Goal: Task Accomplishment & Management: Use online tool/utility

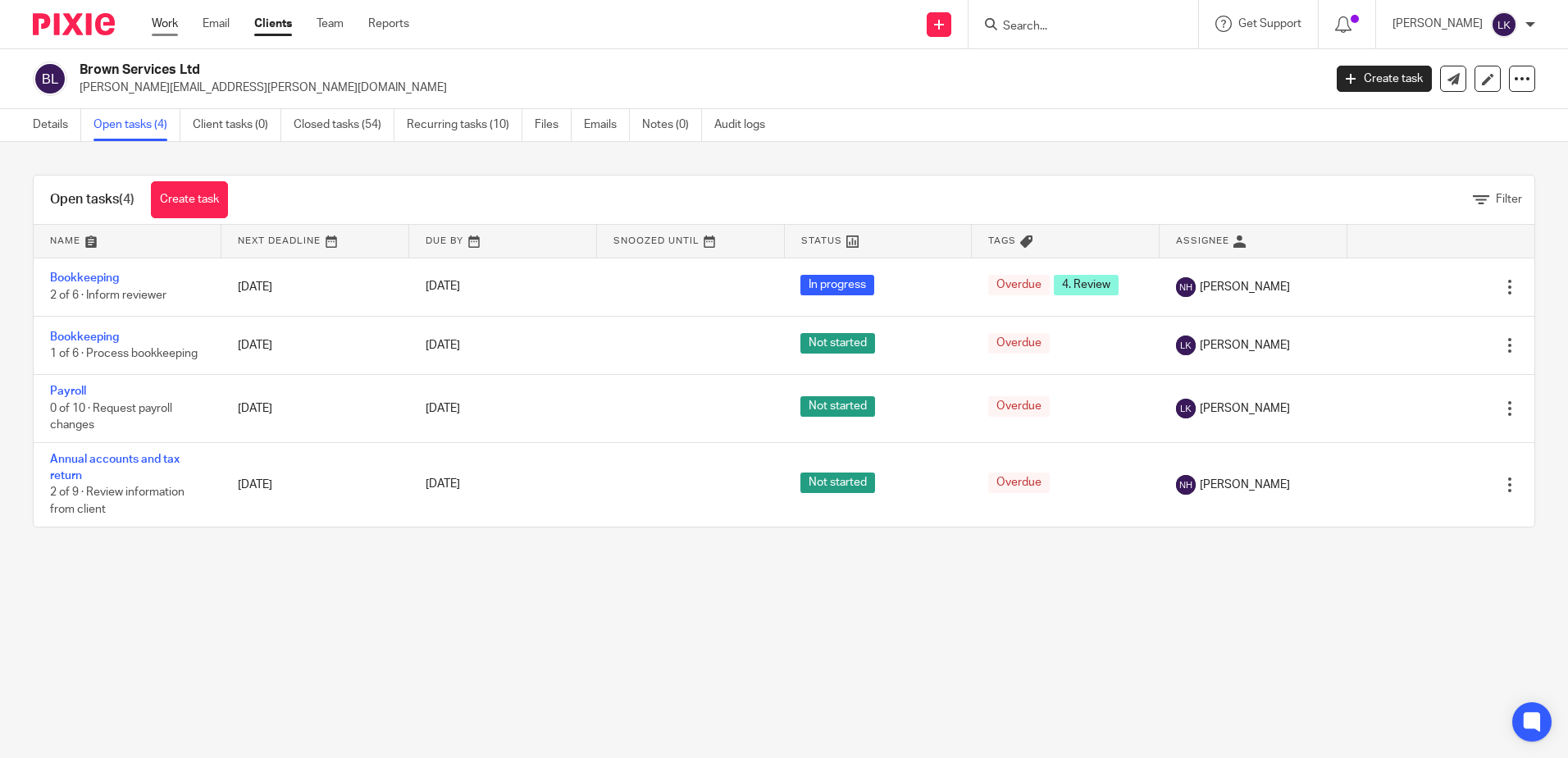
click at [158, 16] on link "Work" at bounding box center [165, 24] width 26 height 16
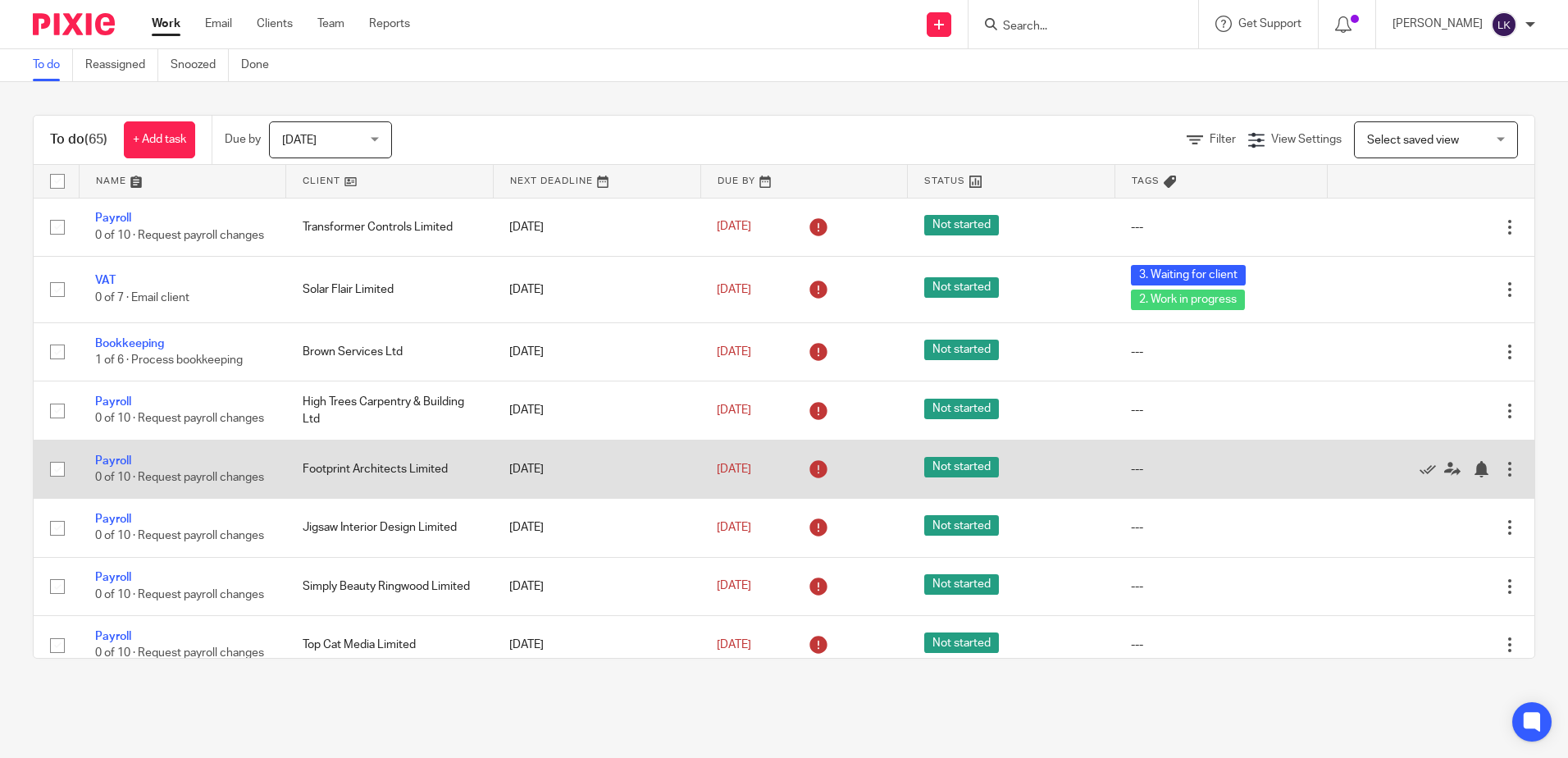
scroll to position [328, 0]
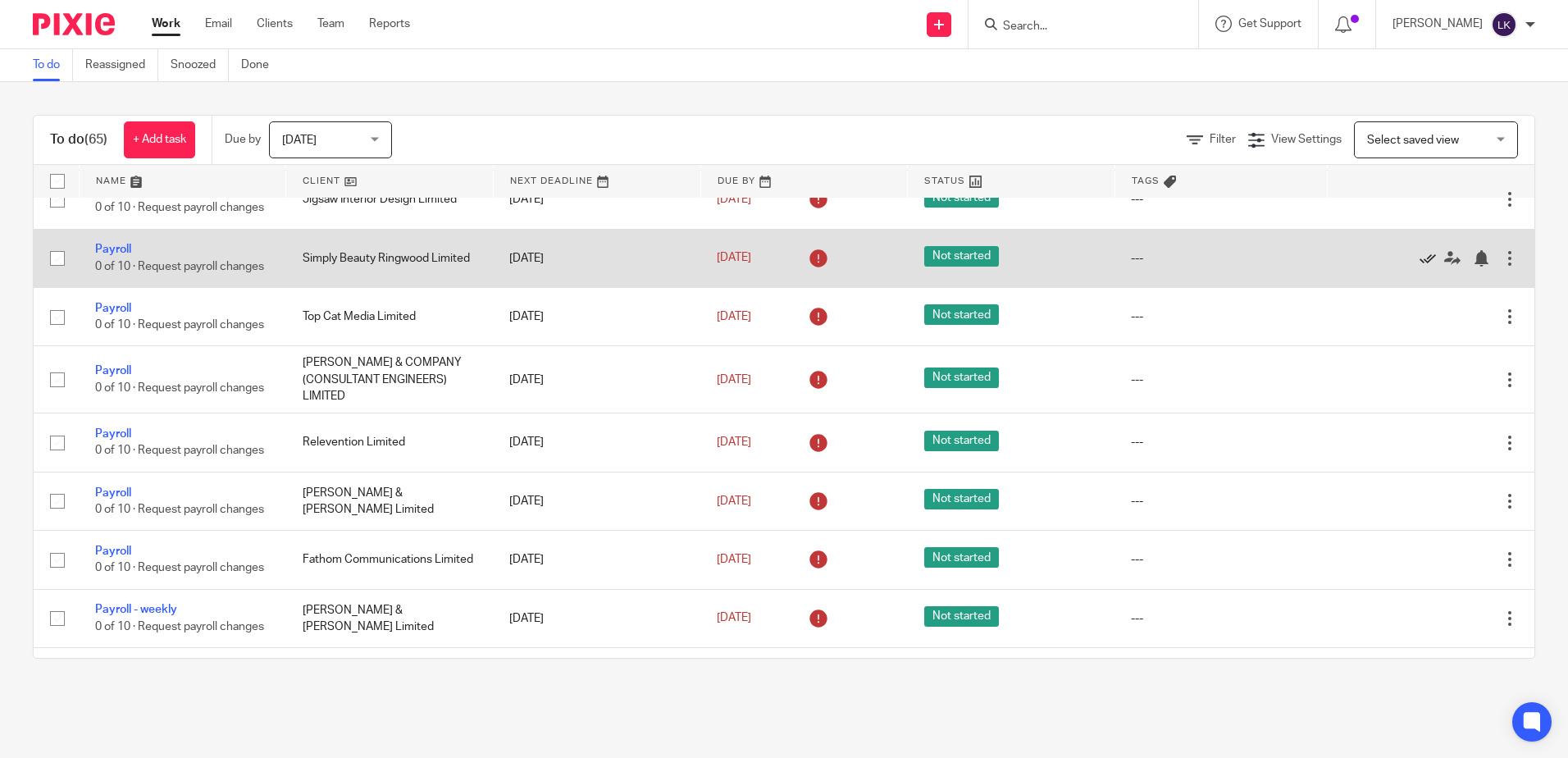
click at [1420, 267] on icon at bounding box center [1428, 259] width 16 height 16
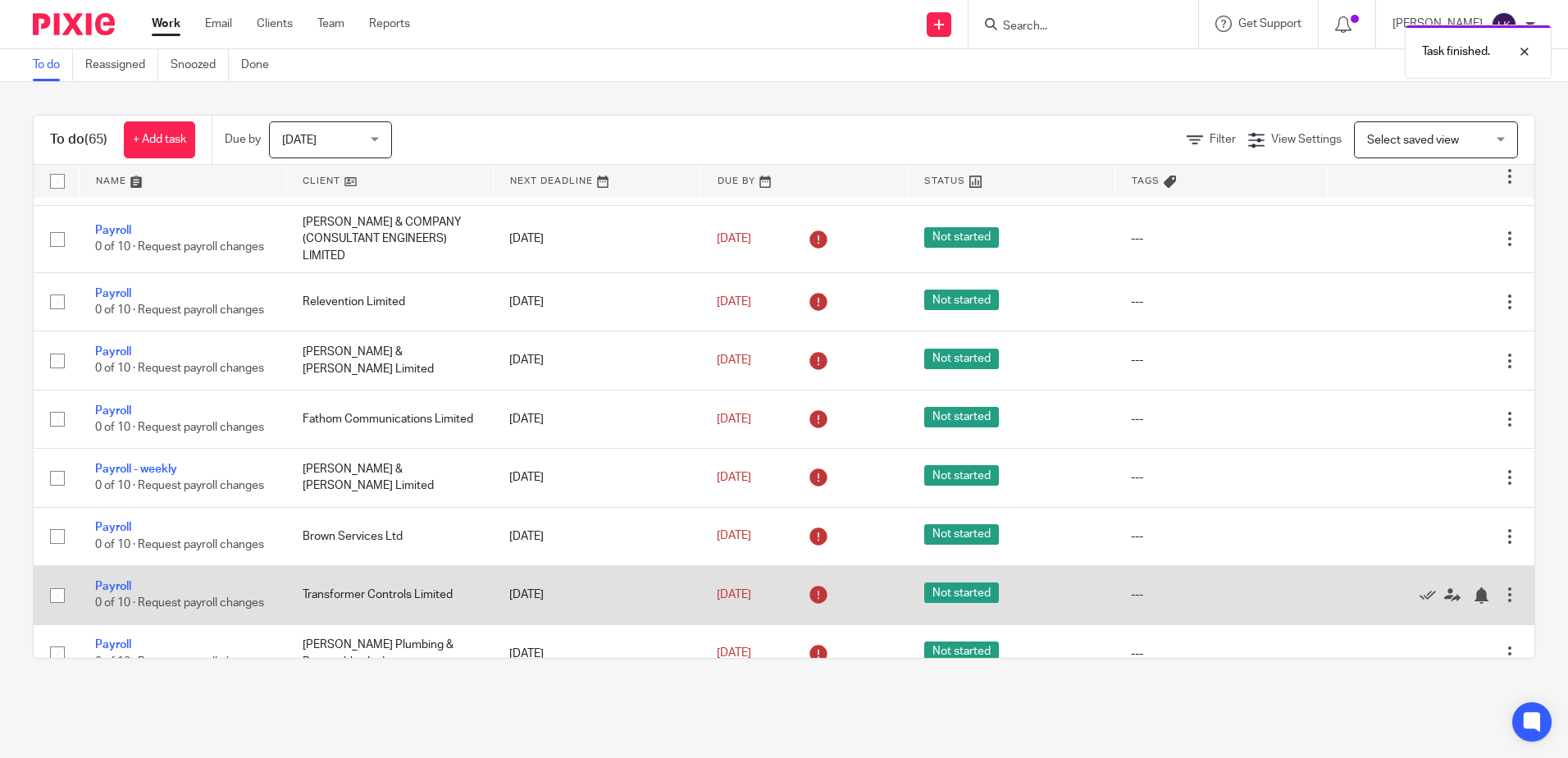
scroll to position [657, 0]
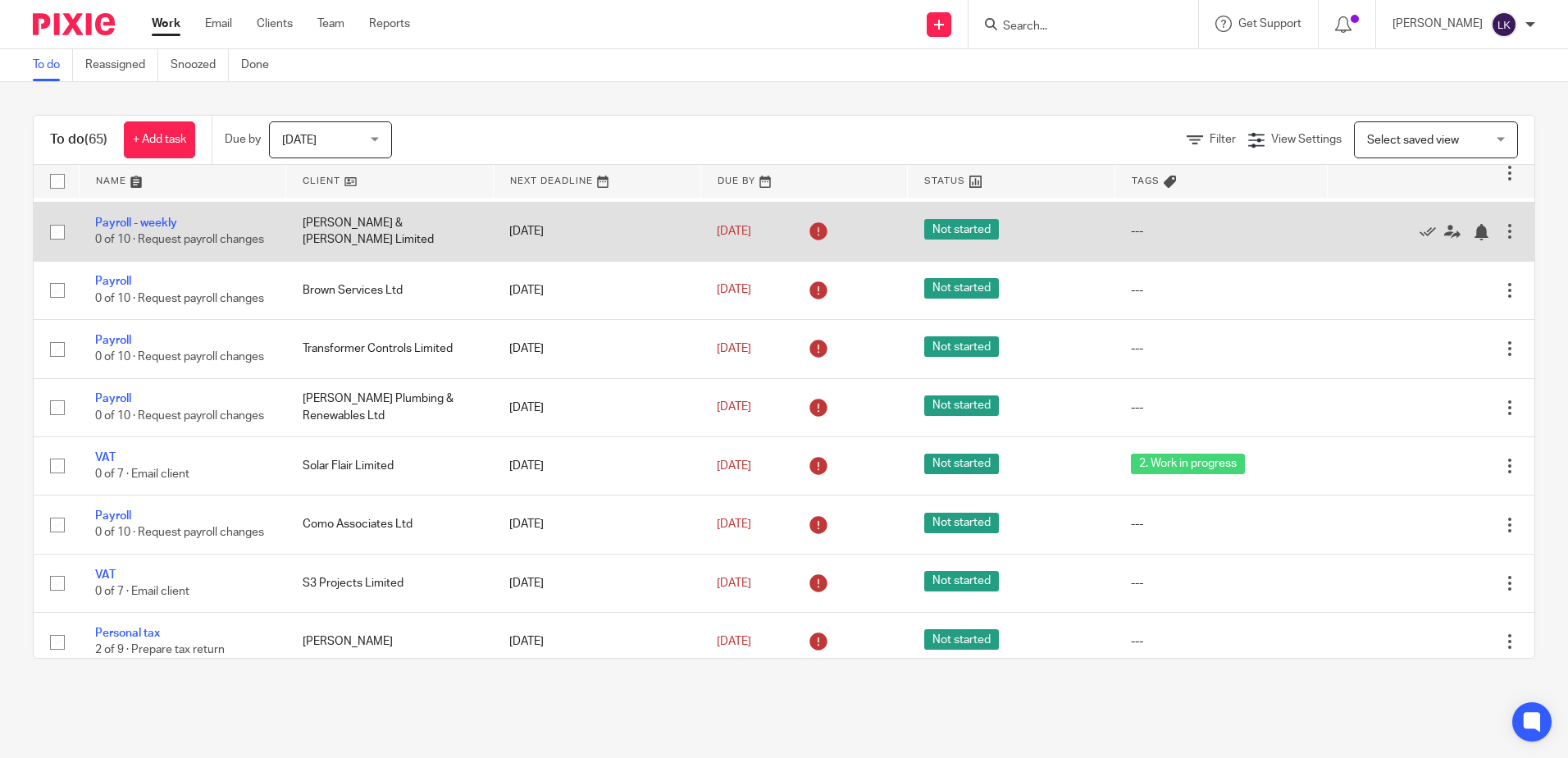
click at [1502, 240] on div at bounding box center [1510, 232] width 16 height 16
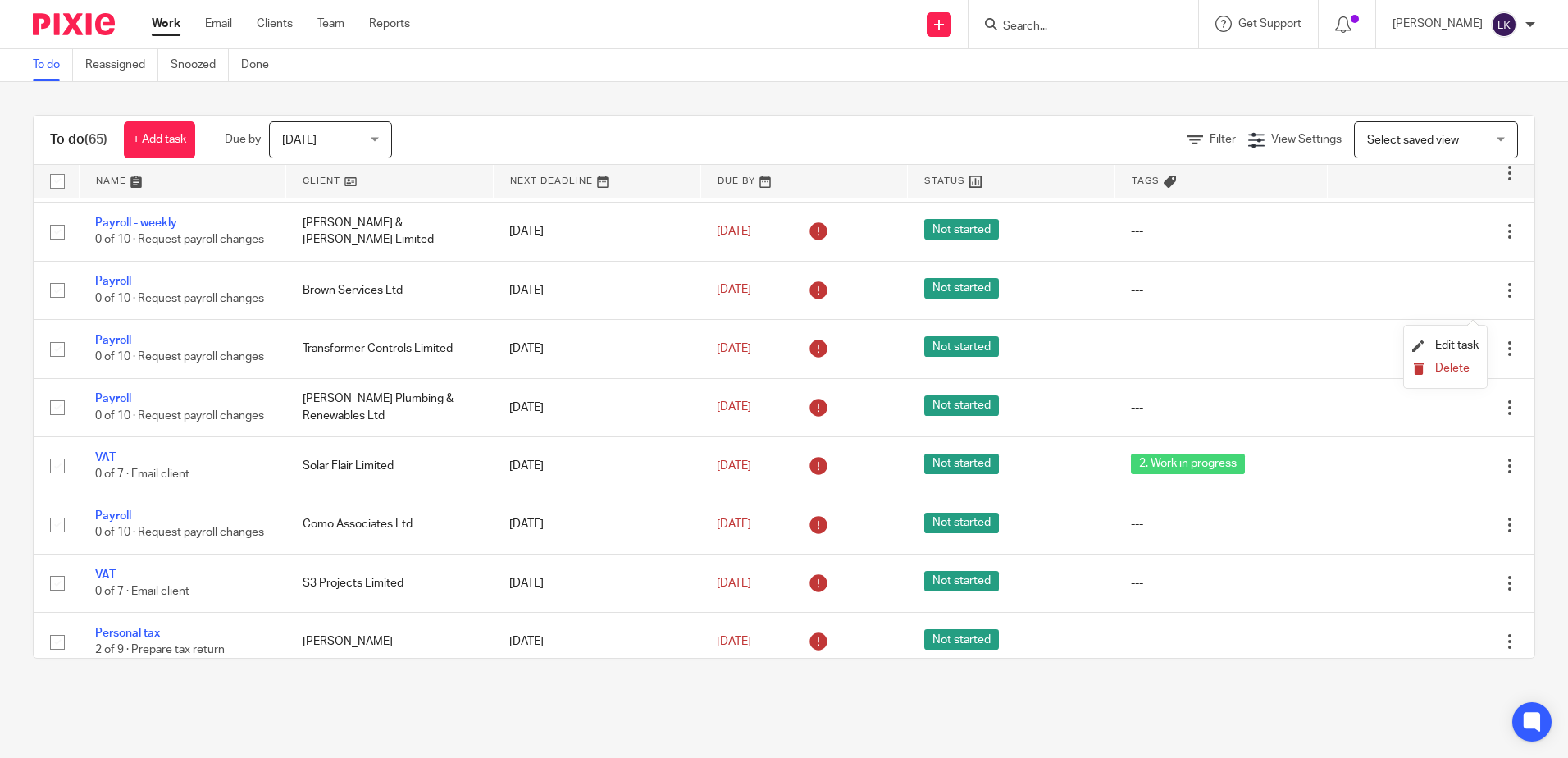
click at [1451, 365] on span "Delete" at bounding box center [1453, 368] width 34 height 12
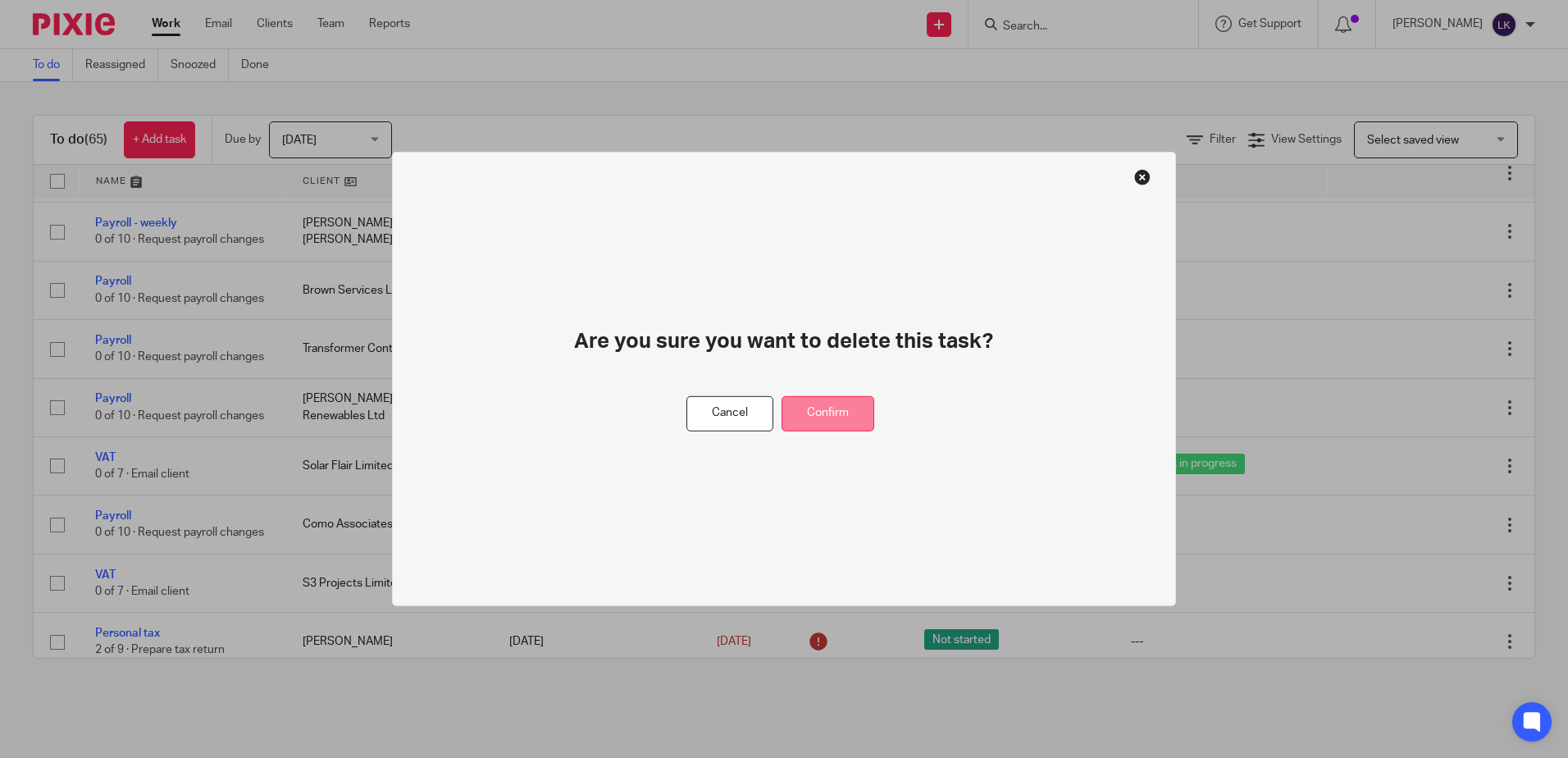
click at [844, 409] on button "Confirm" at bounding box center [828, 413] width 93 height 35
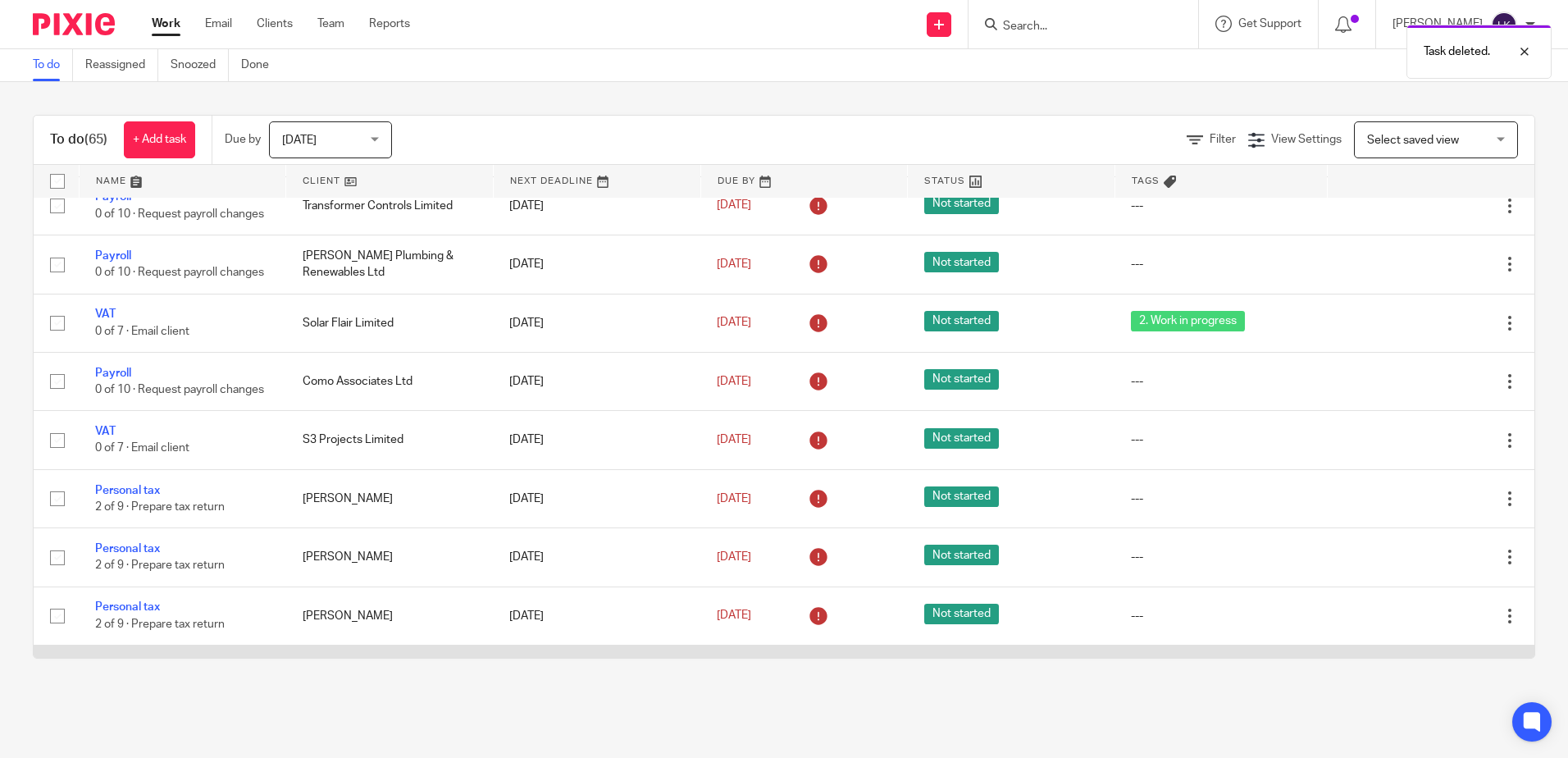
scroll to position [985, 0]
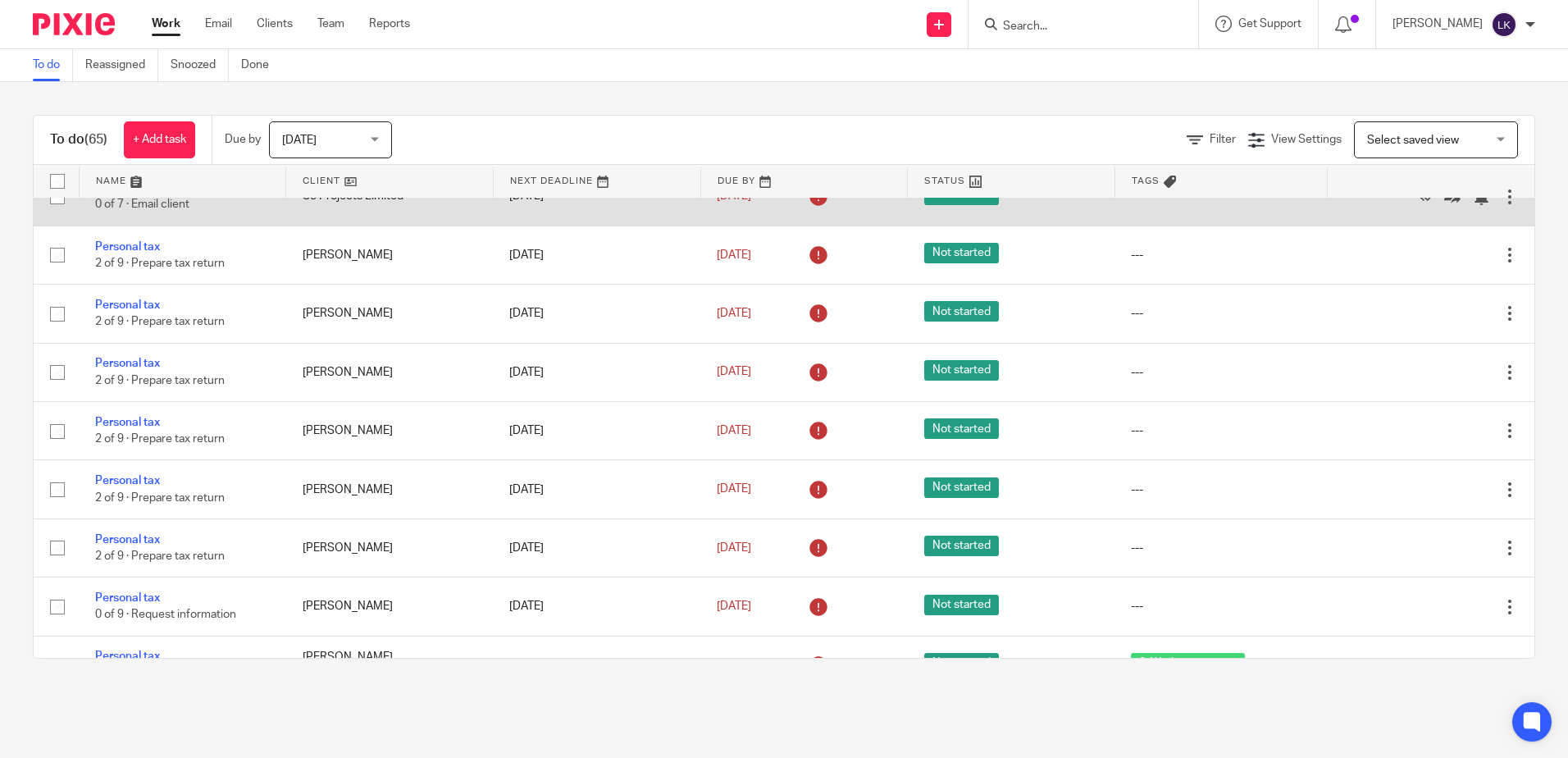
click at [104, 194] on link "VAT" at bounding box center [105, 187] width 21 height 12
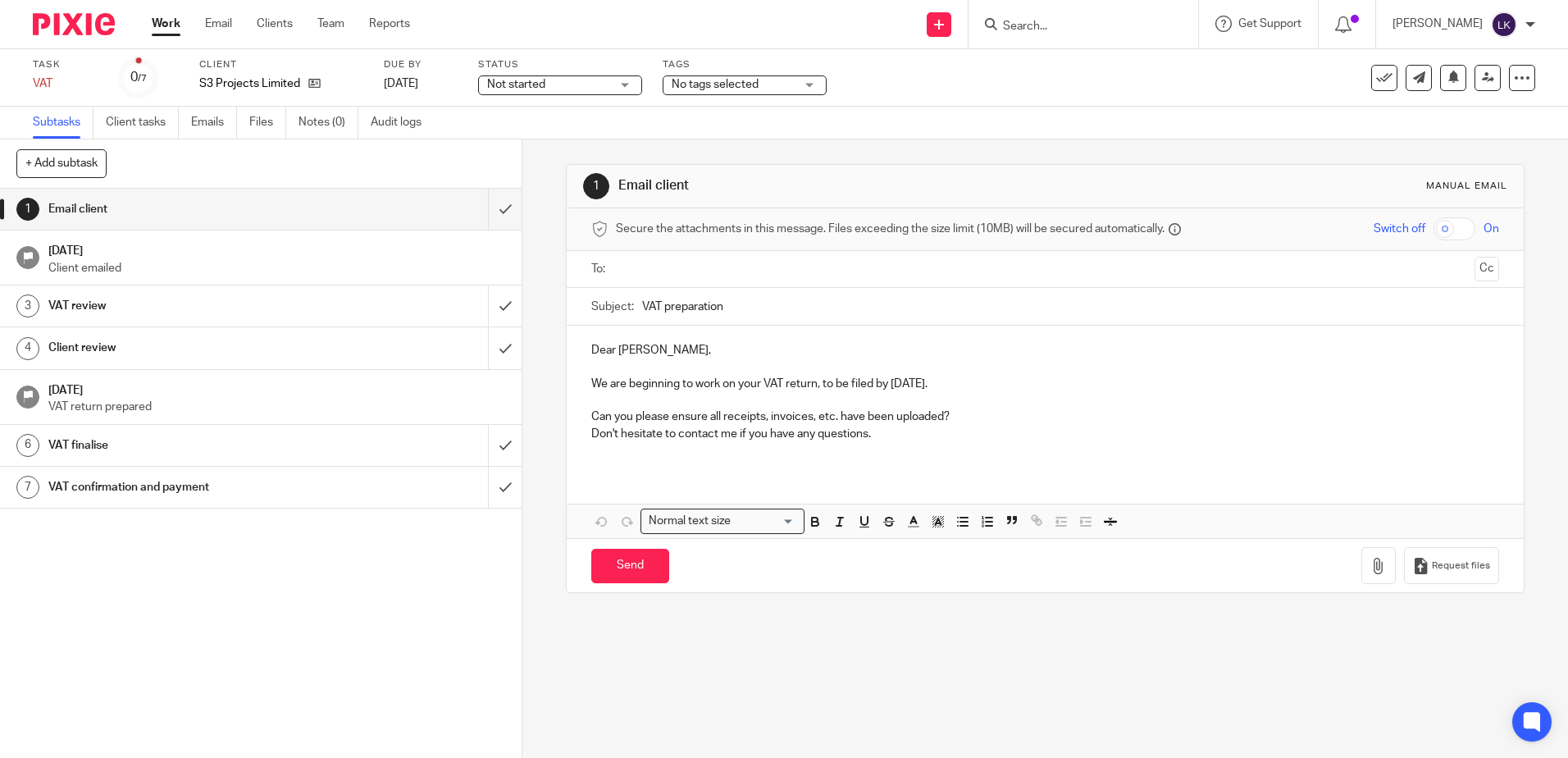
click at [160, 21] on link "Work" at bounding box center [166, 24] width 29 height 16
